Goal: Task Accomplishment & Management: Use online tool/utility

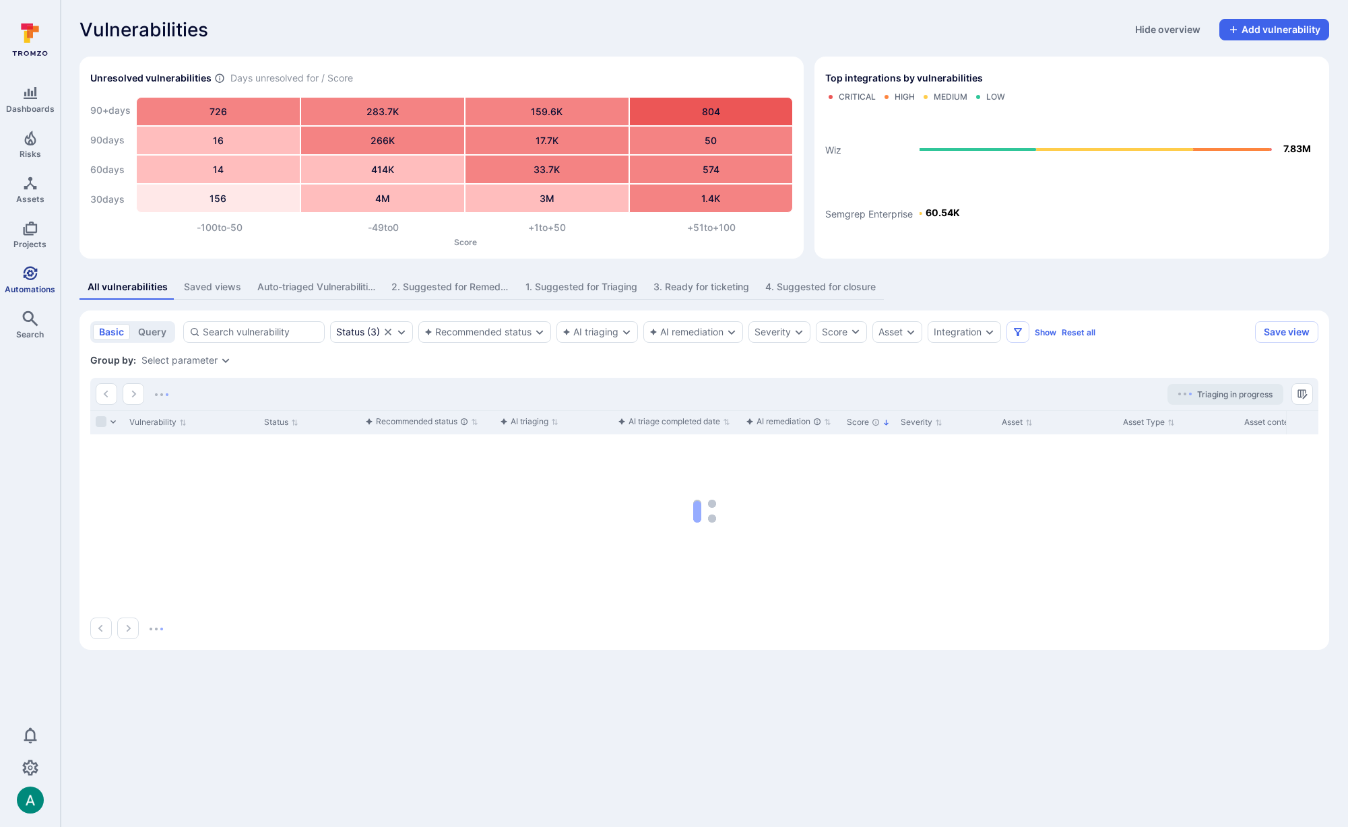
click at [17, 274] on link "Automations" at bounding box center [30, 280] width 60 height 40
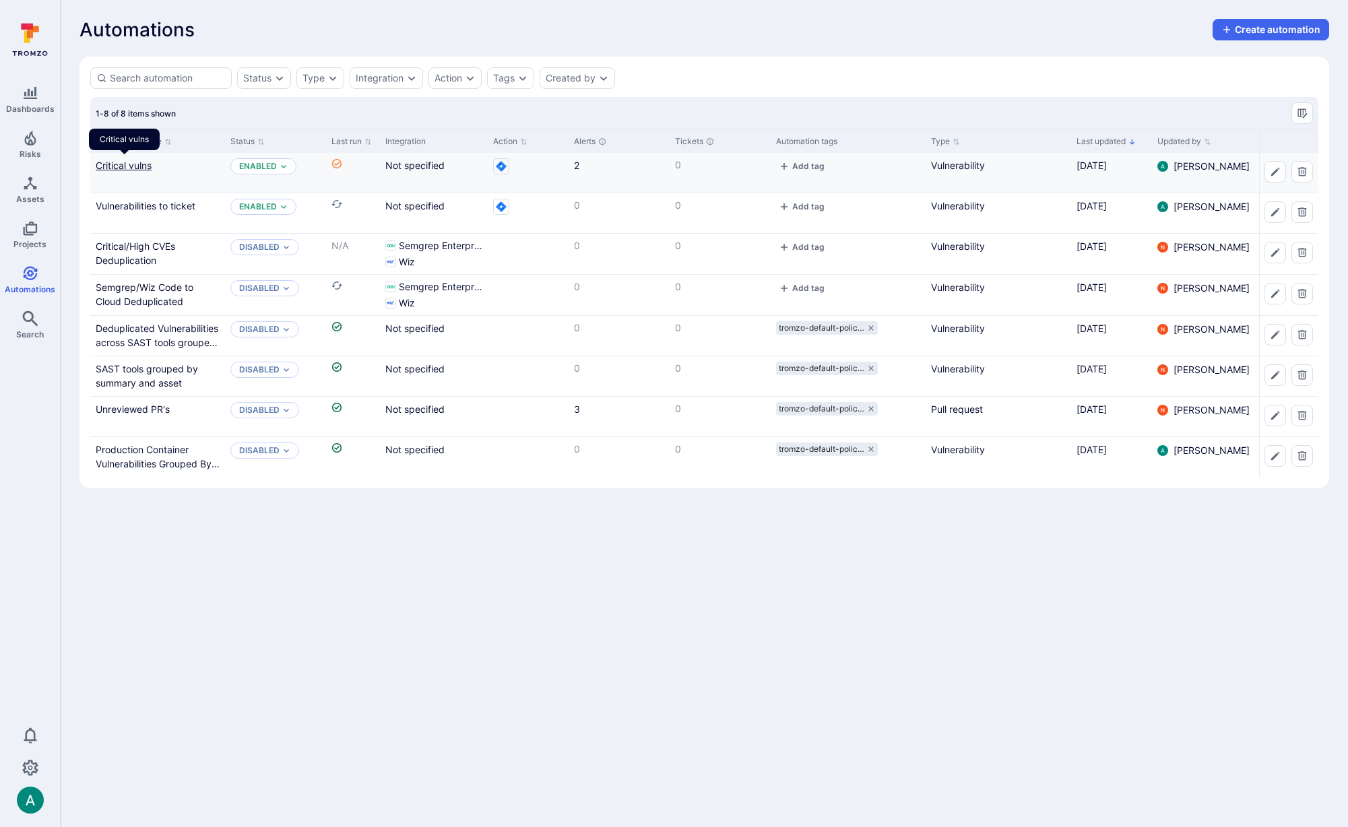
click at [123, 162] on link "Critical vulns" at bounding box center [124, 165] width 56 height 11
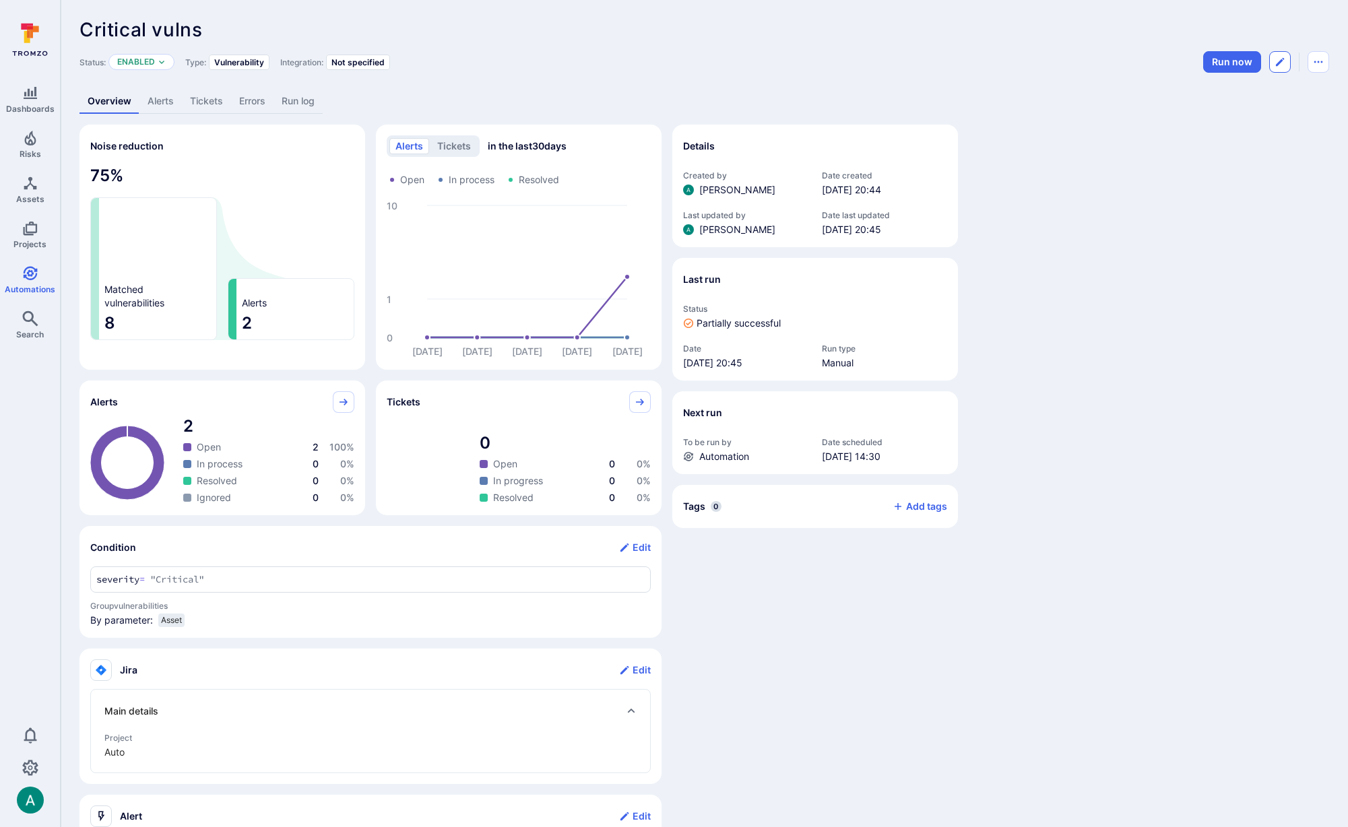
click at [1285, 66] on button "Edit automation" at bounding box center [1280, 62] width 22 height 22
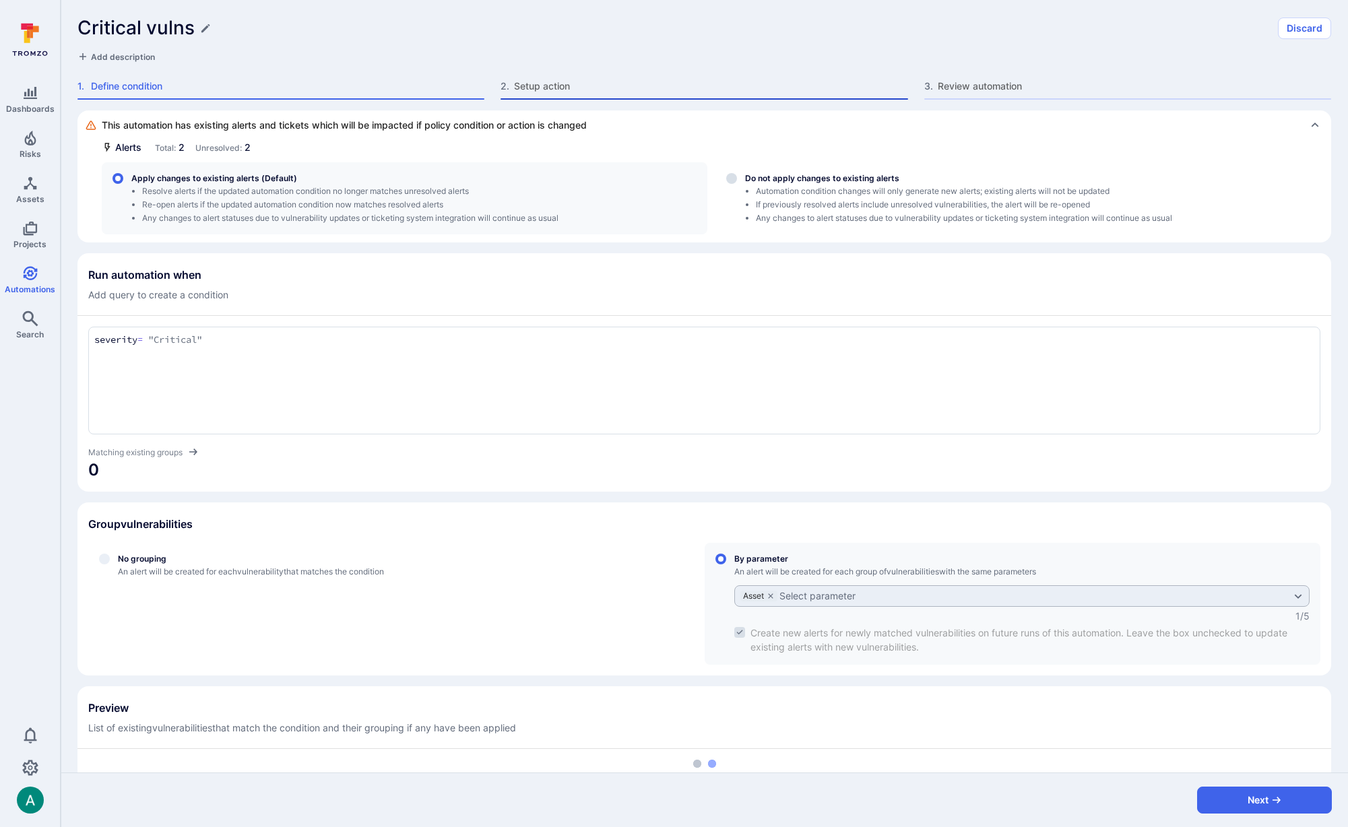
click at [519, 92] on span "Setup action" at bounding box center [710, 85] width 393 height 13
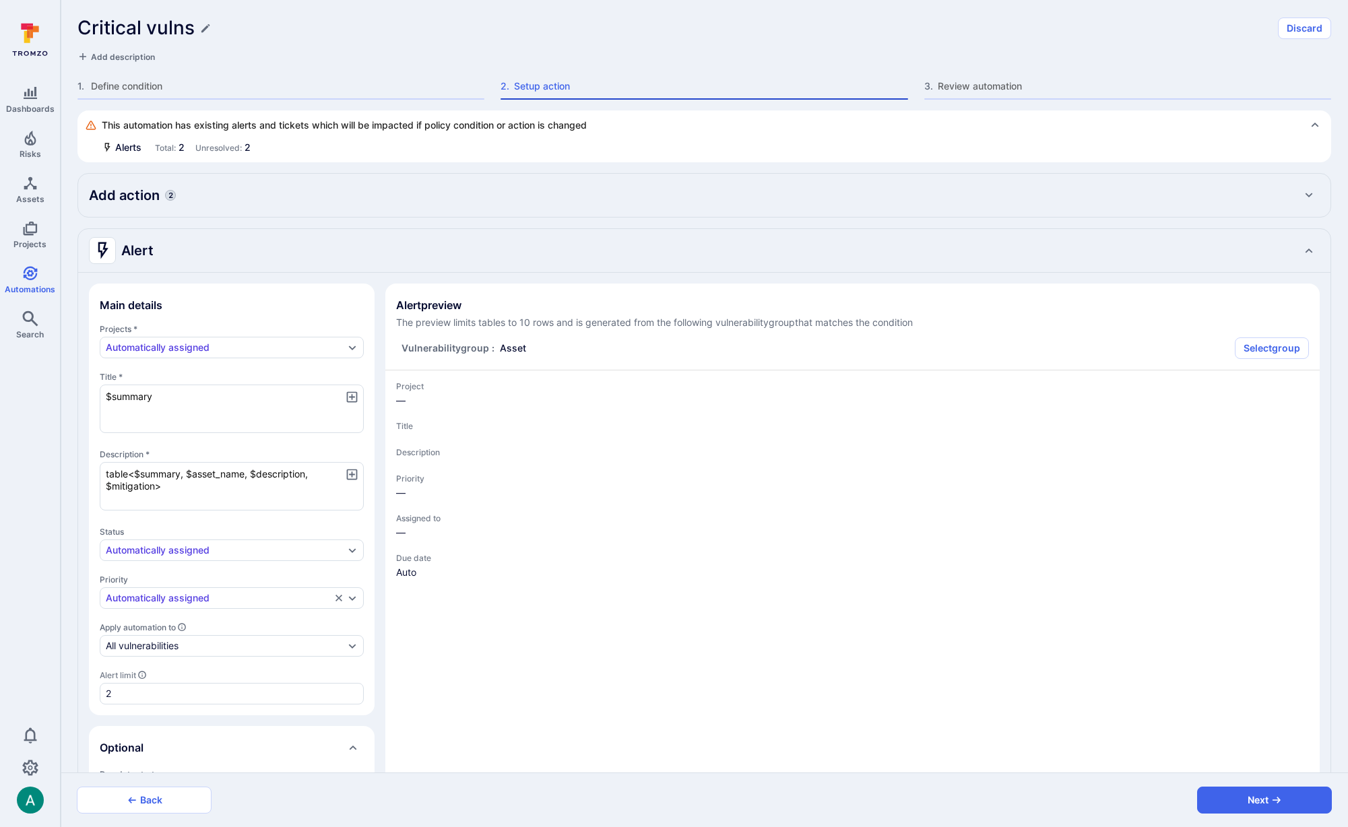
type textarea "x"
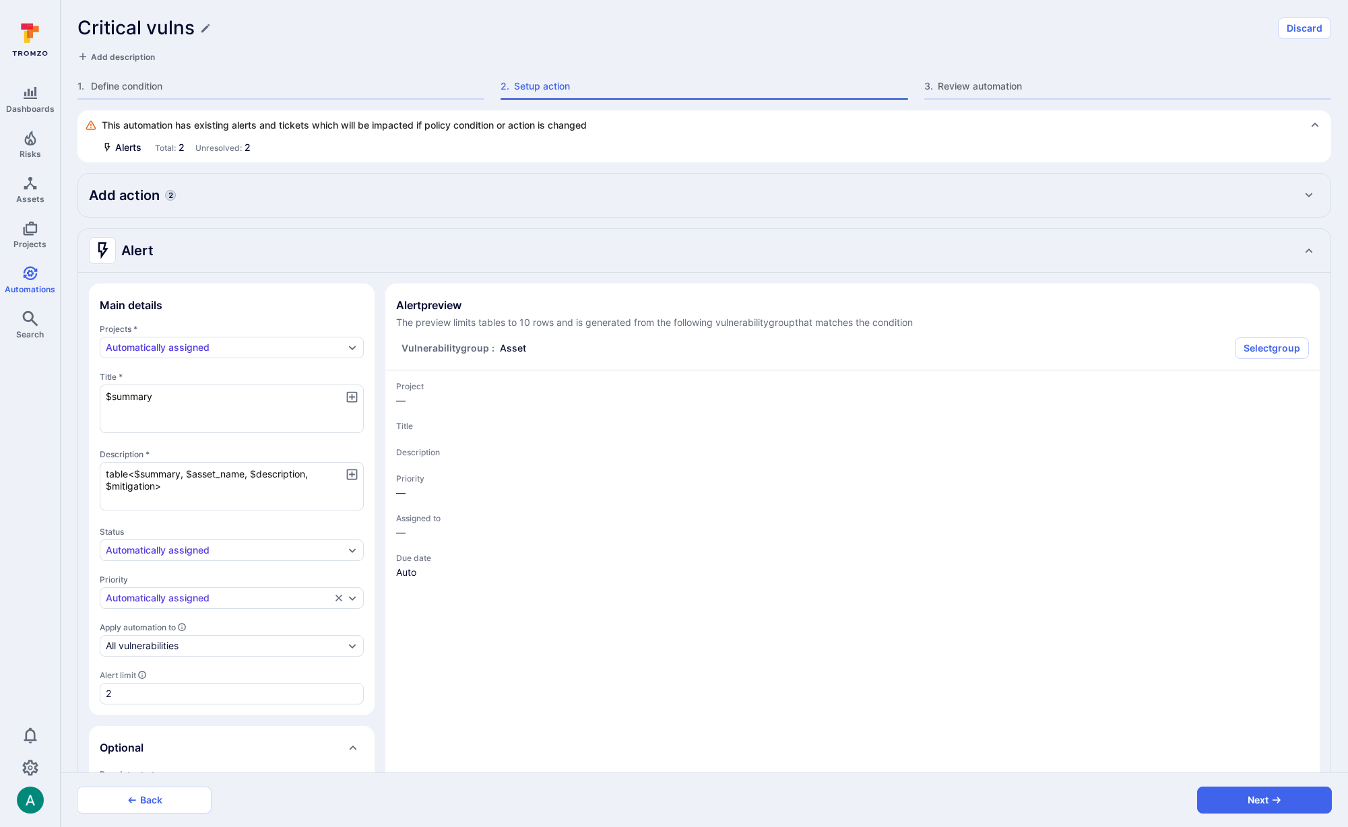
type textarea "x"
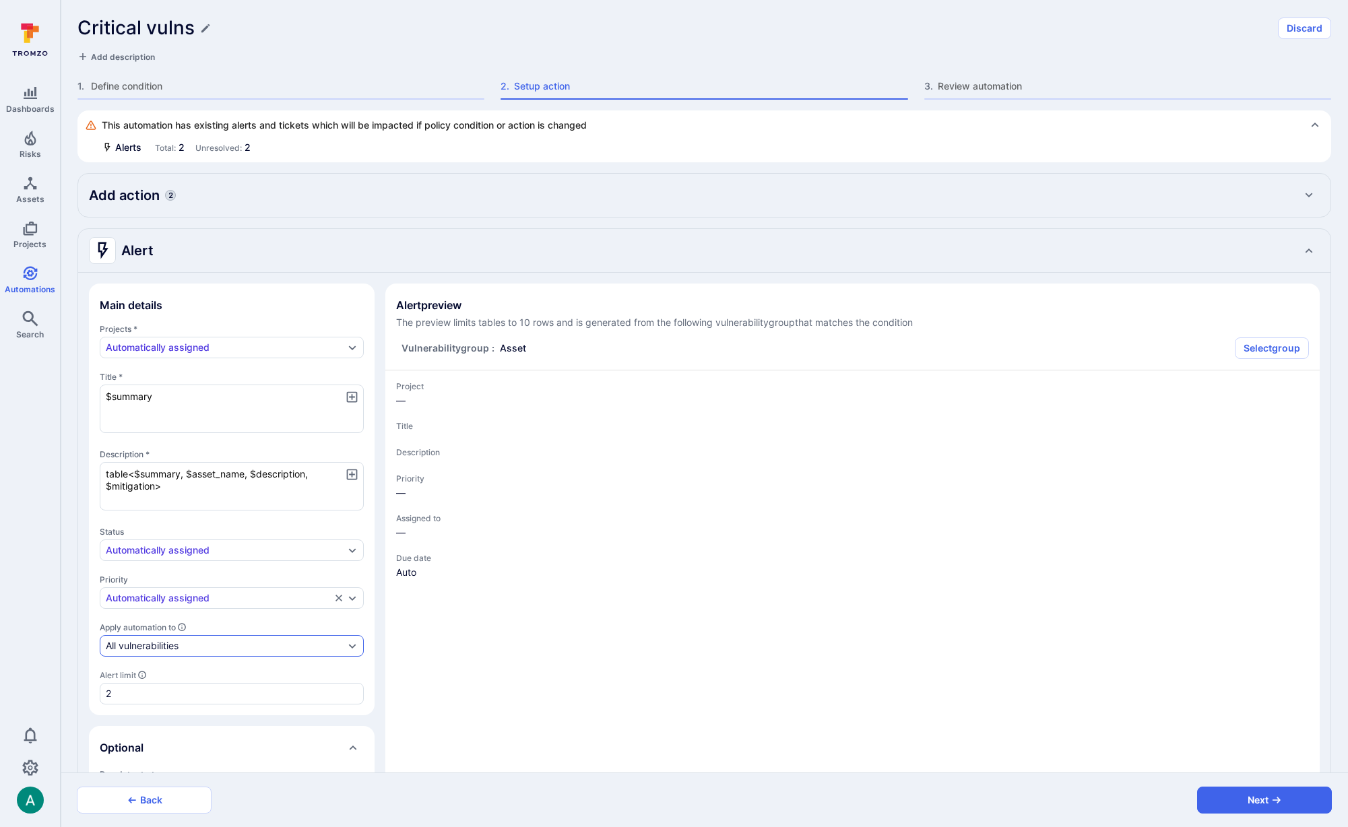
type textarea "x"
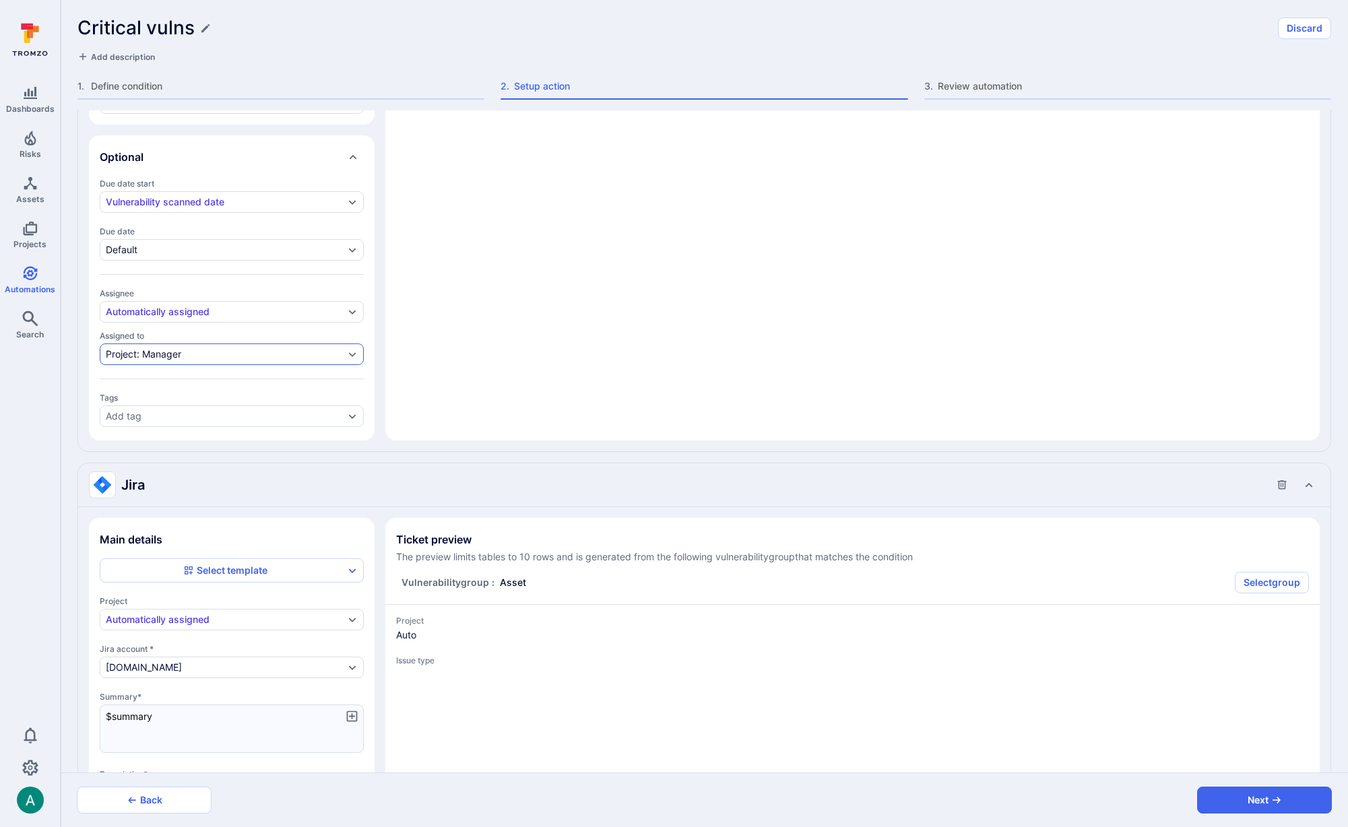
scroll to position [662, 0]
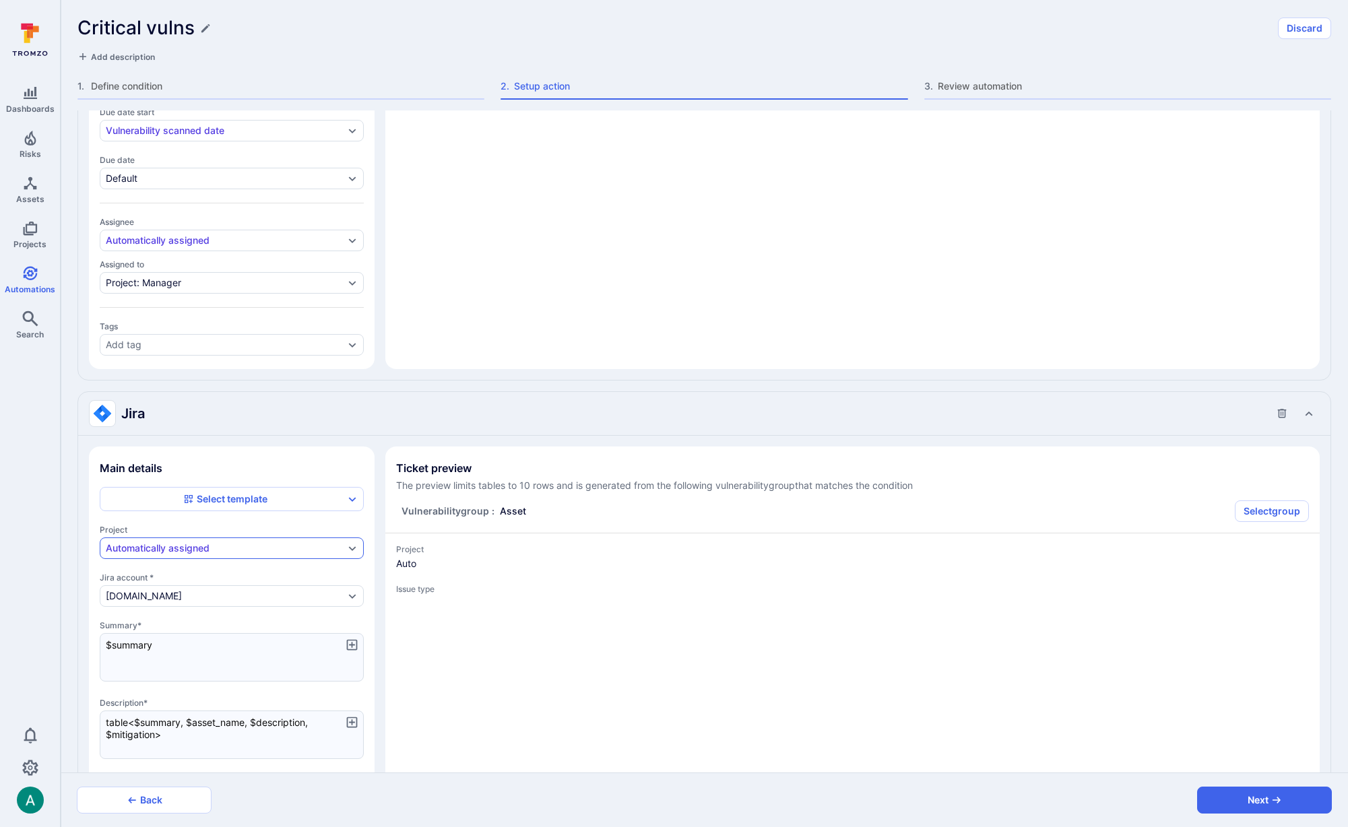
click at [222, 543] on div "Automatically assigned" at bounding box center [225, 548] width 238 height 11
click at [214, 639] on span "Alert will be assigned to the specific selected one or multiple projects" at bounding box center [231, 643] width 241 height 22
type textarea "x"
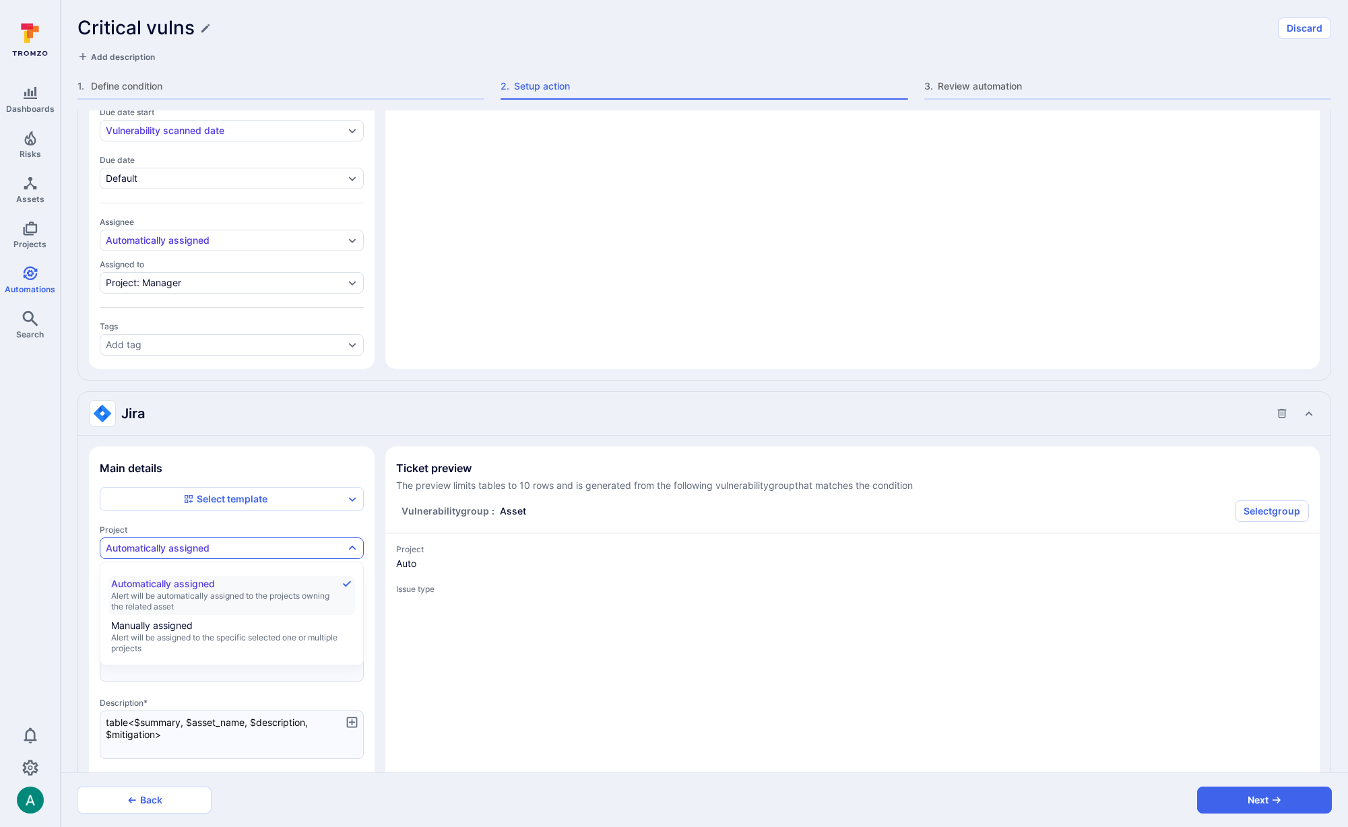
type textarea "x"
click at [269, 546] on div "Select project" at bounding box center [270, 548] width 61 height 11
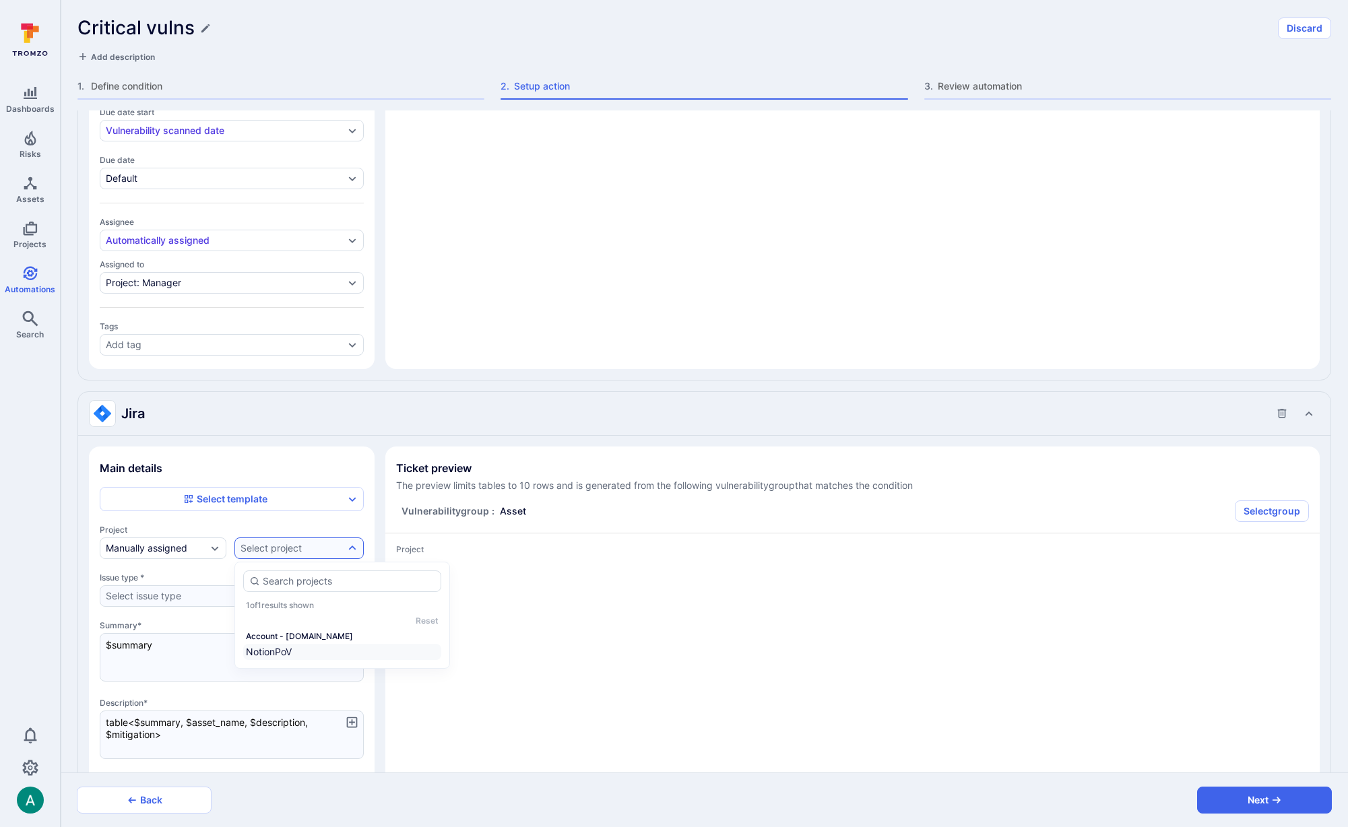
click at [283, 647] on li "NotionPoV" at bounding box center [342, 652] width 198 height 16
type textarea "x"
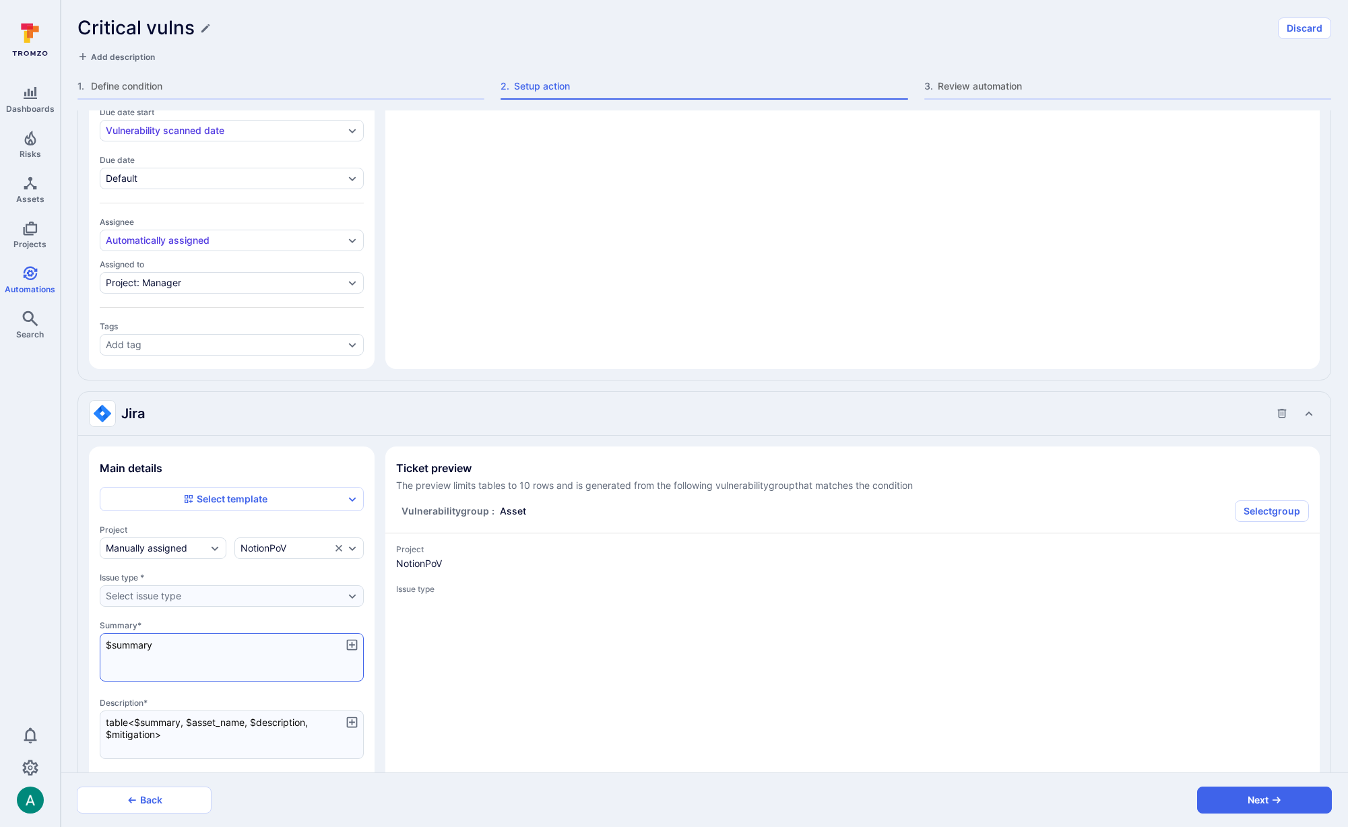
type textarea "x"
click at [1286, 798] on button "Next" at bounding box center [1264, 800] width 135 height 27
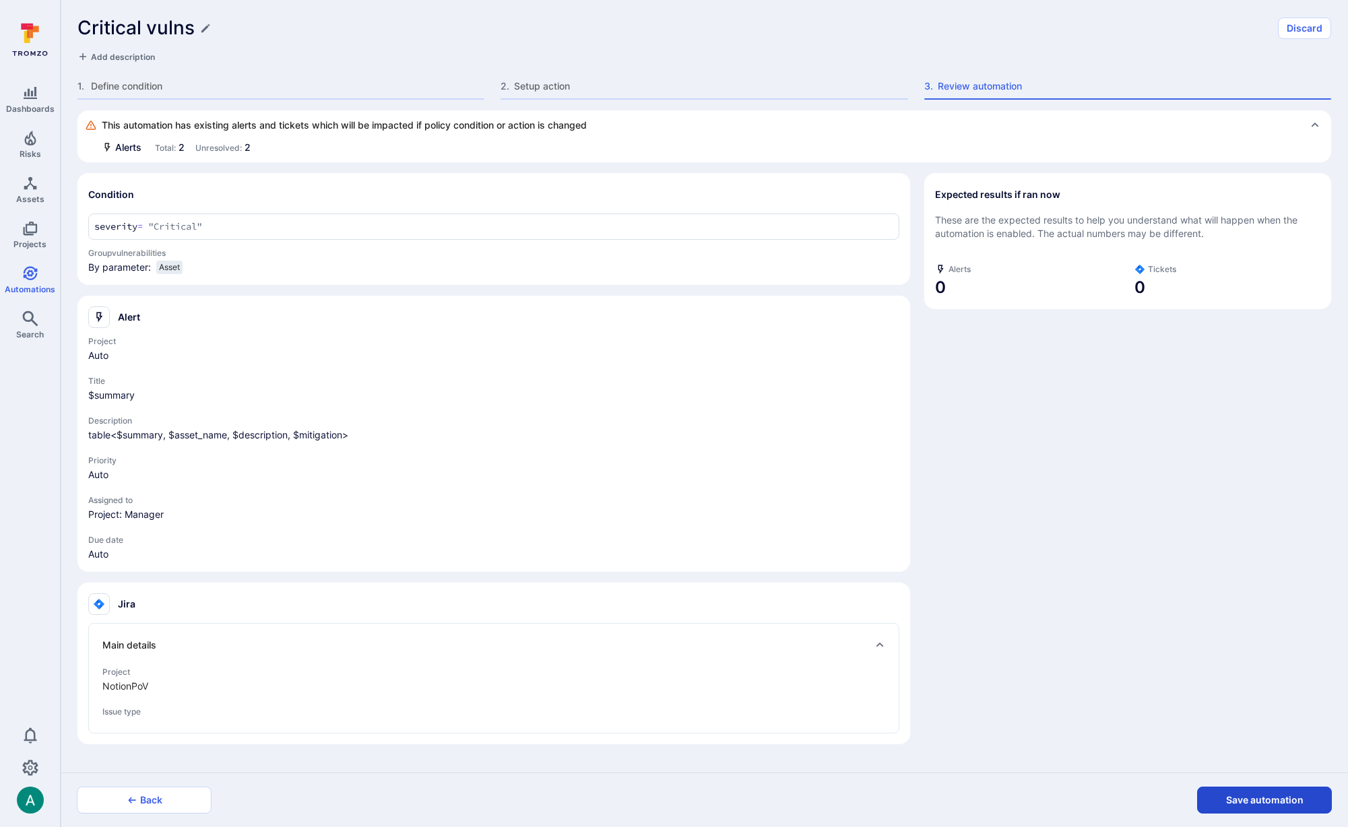
click at [1267, 802] on button "Save automation" at bounding box center [1264, 800] width 135 height 27
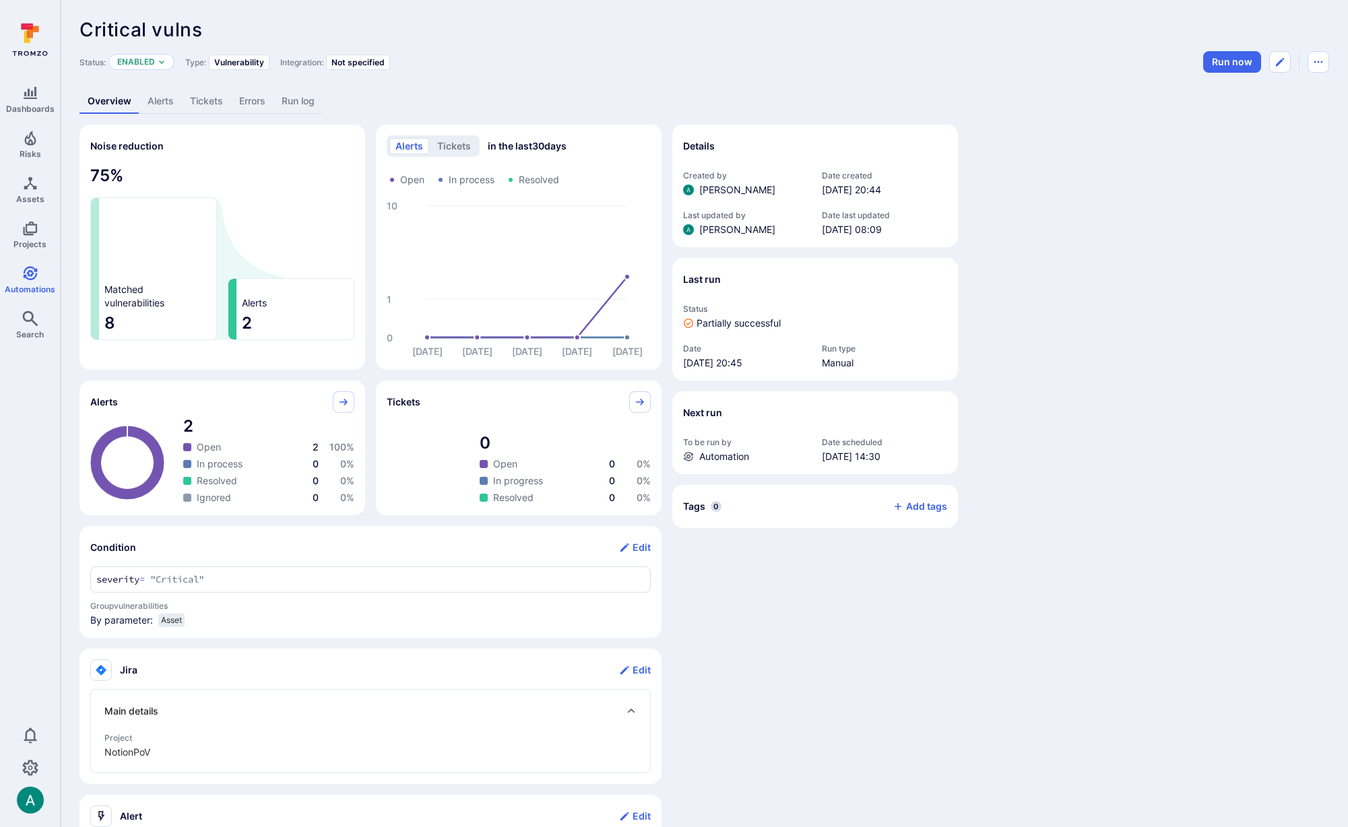
click at [200, 108] on link "Tickets" at bounding box center [206, 101] width 49 height 25
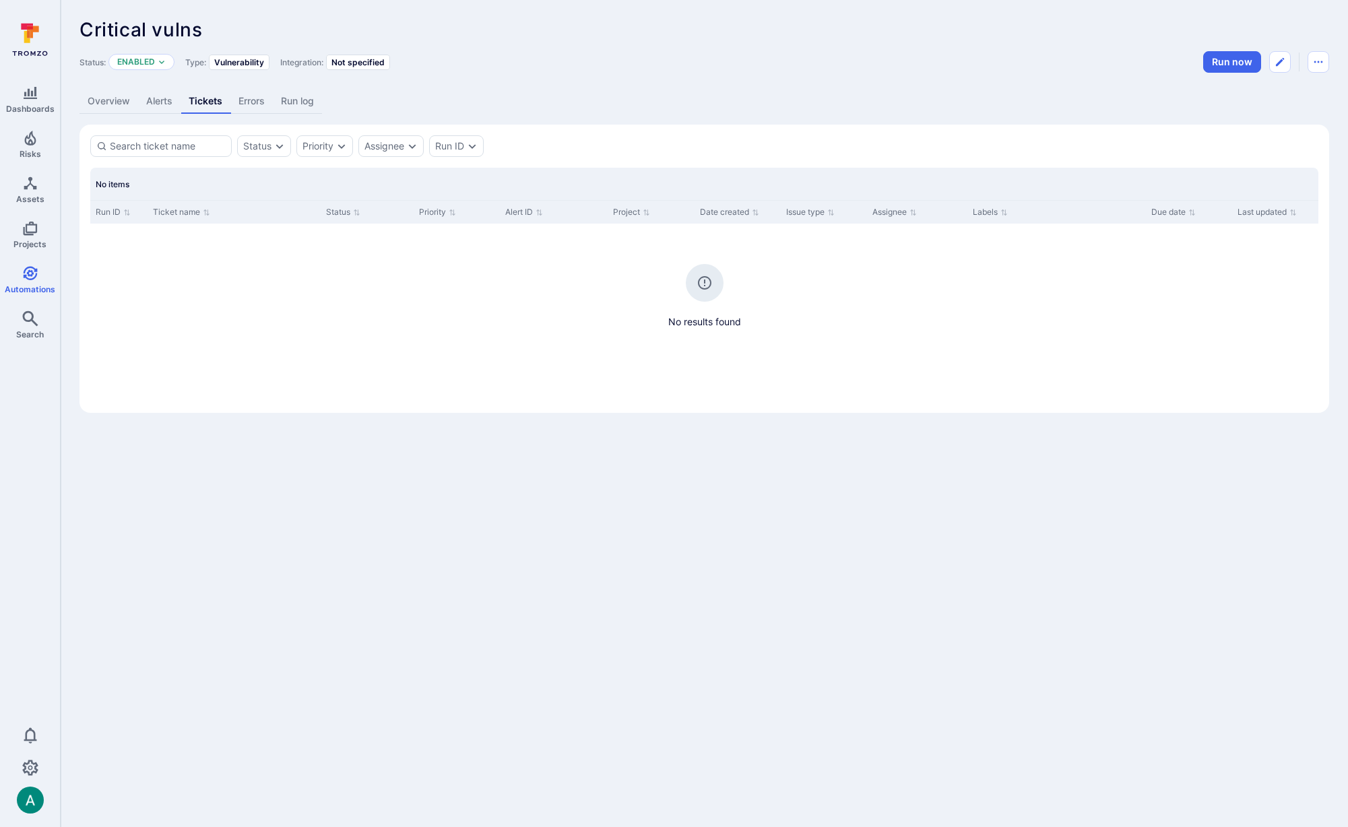
click at [157, 105] on link "Alerts" at bounding box center [159, 101] width 42 height 25
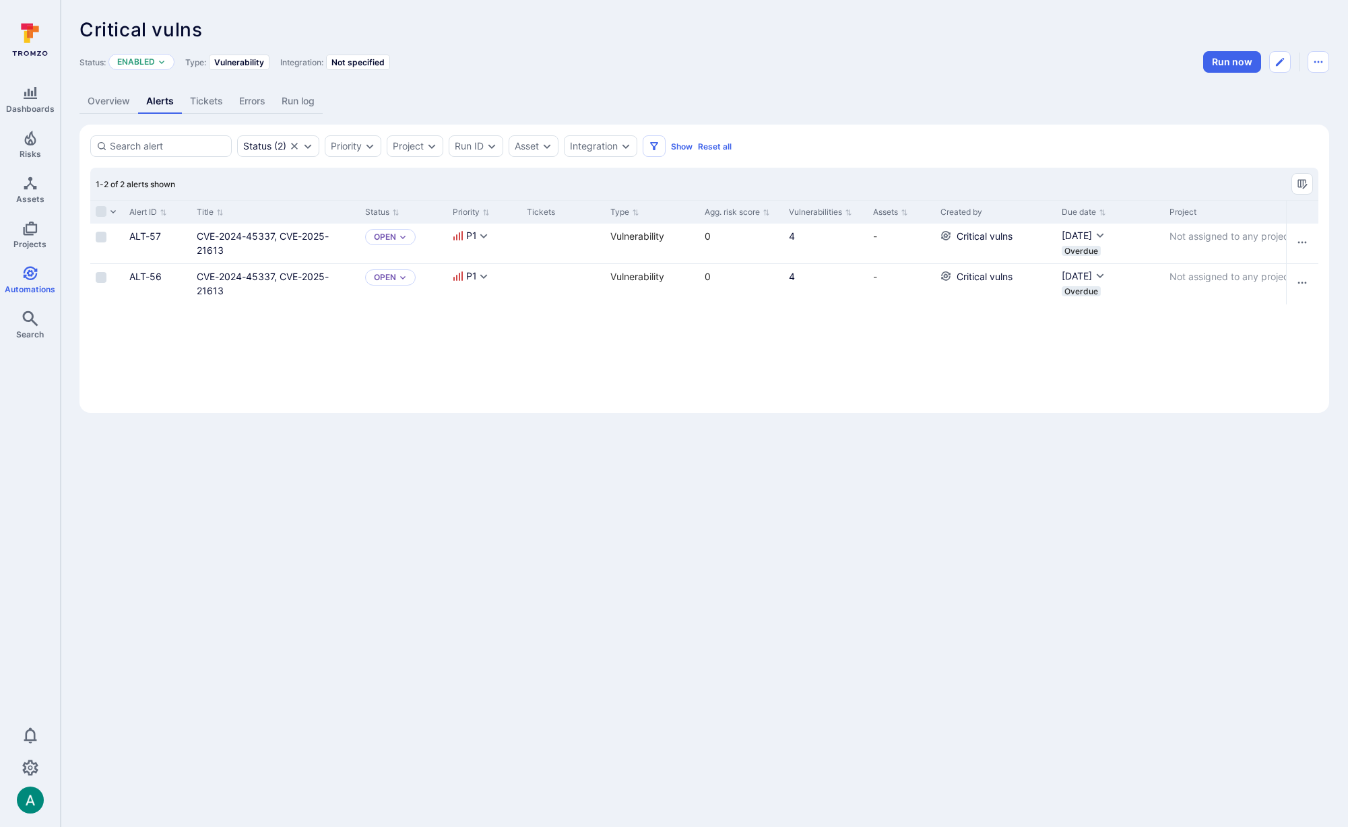
click at [99, 103] on link "Overview" at bounding box center [108, 101] width 59 height 25
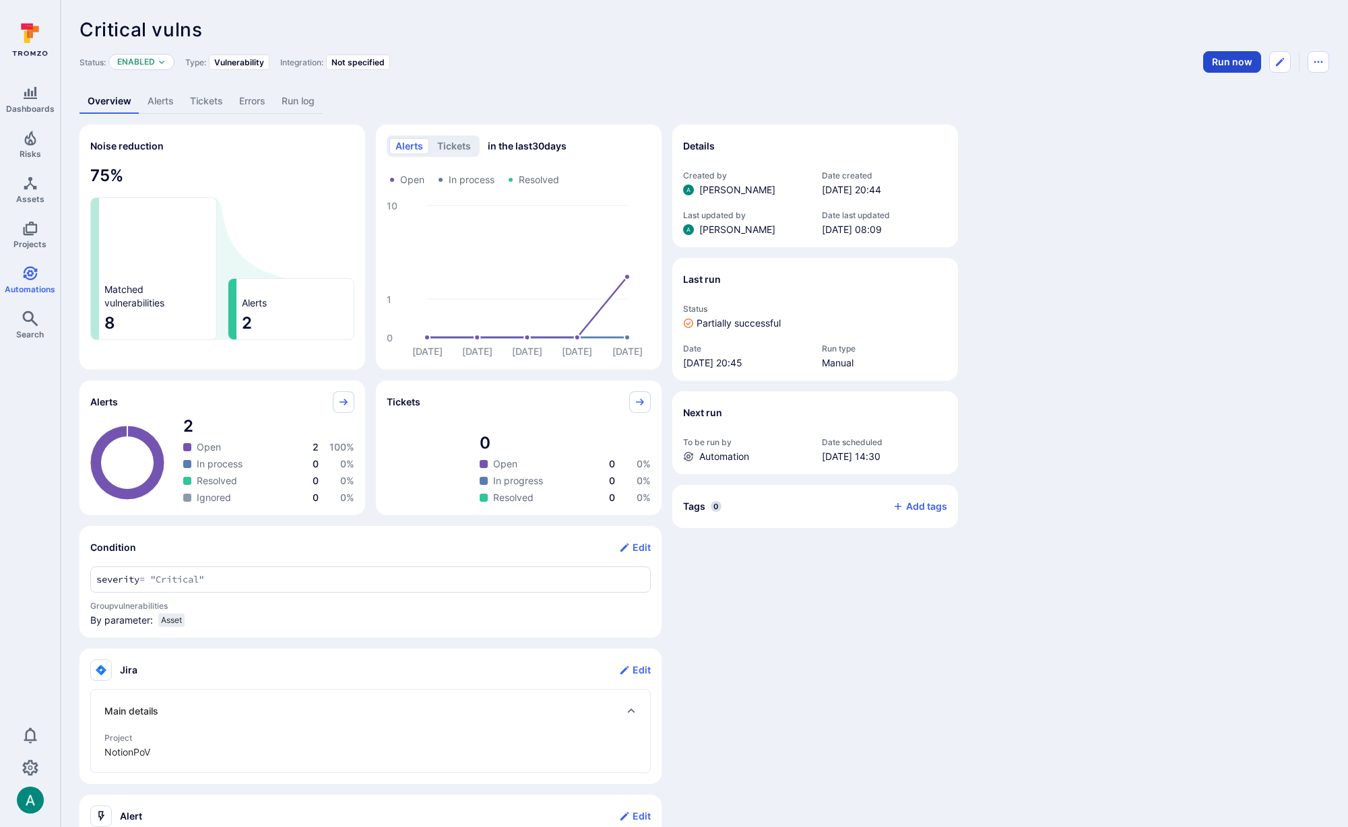
click at [1217, 62] on button "Run now" at bounding box center [1232, 62] width 58 height 22
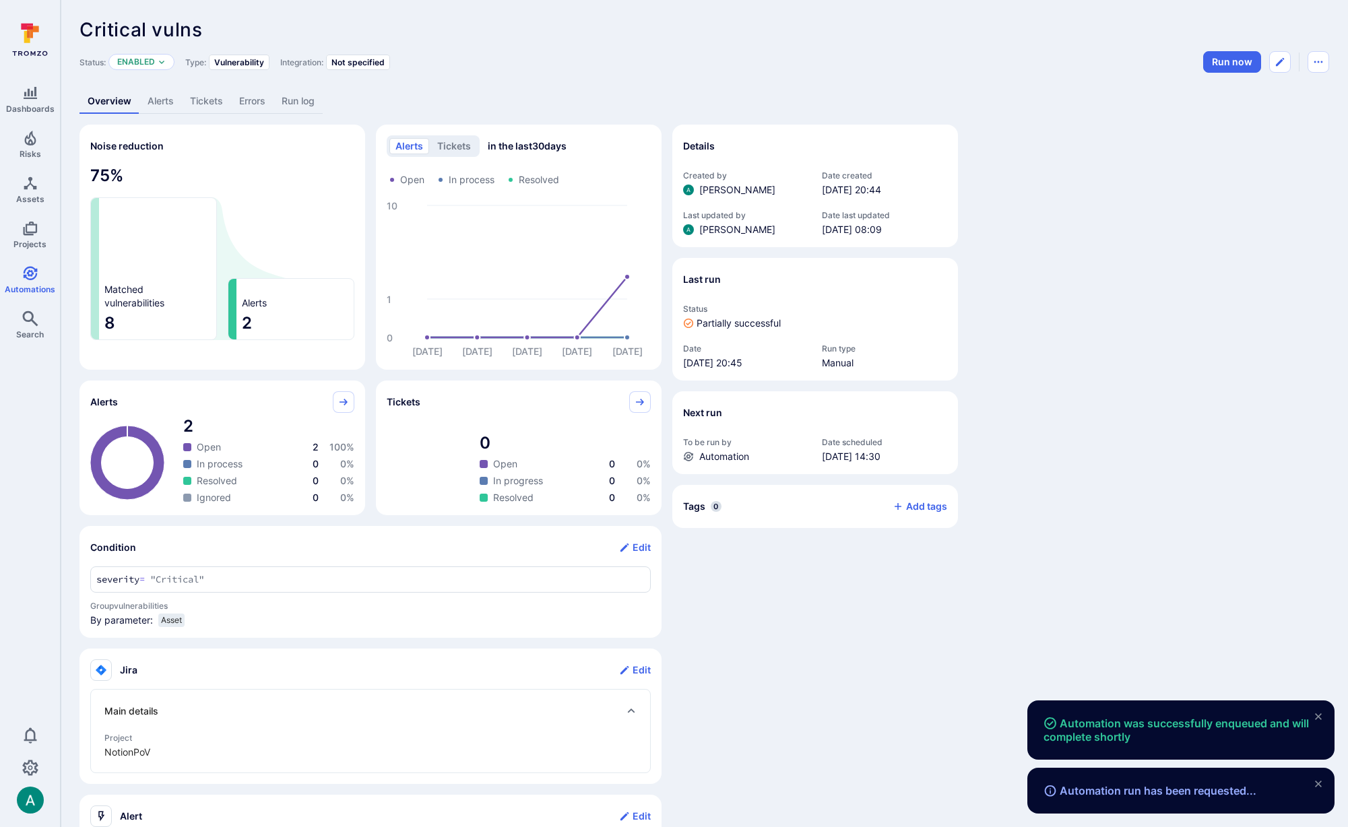
click at [577, 44] on header "Critical vulns ... Show more Status: Enabled Type: Vulnerability Integration: N…" at bounding box center [703, 46] width 1249 height 54
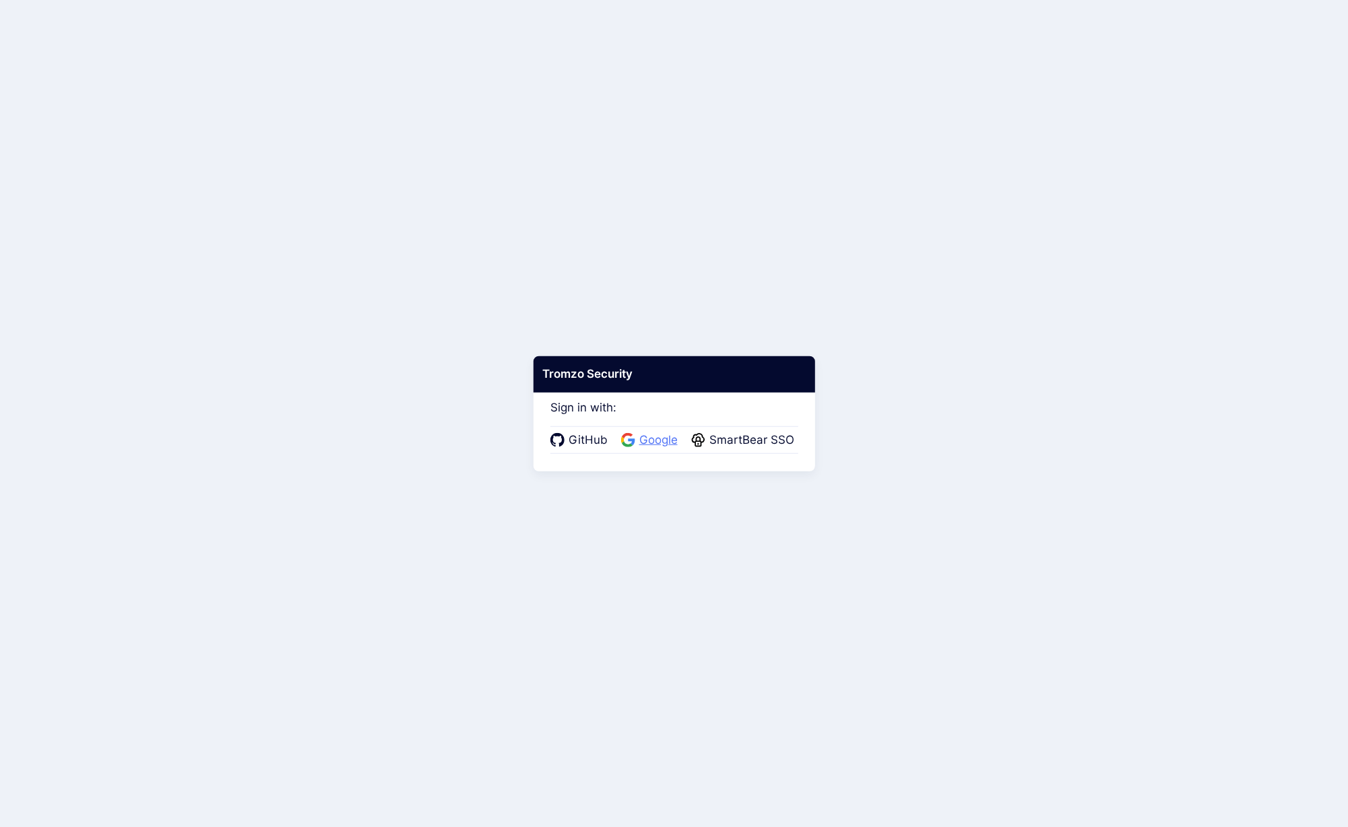
click at [662, 438] on span "Google" at bounding box center [658, 441] width 46 height 18
